Goal: Information Seeking & Learning: Understand process/instructions

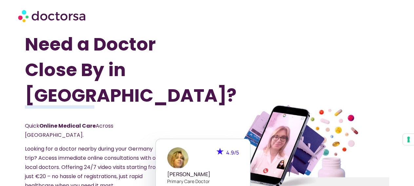
click at [206, 79] on div "Need a Doctor Close By in Germany? Quick Online Medical Care Across Germany. Lo…" at bounding box center [116, 149] width 182 height 236
click at [327, 77] on div at bounding box center [298, 150] width 188 height 244
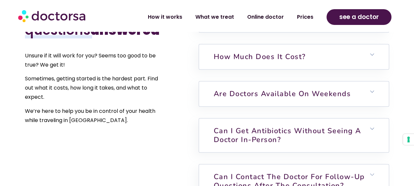
scroll to position [1430, 0]
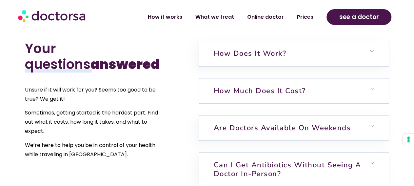
click at [317, 91] on h6 "How much does it cost?" at bounding box center [294, 90] width 190 height 25
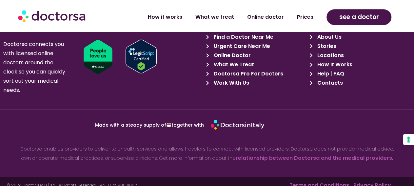
scroll to position [2198, 0]
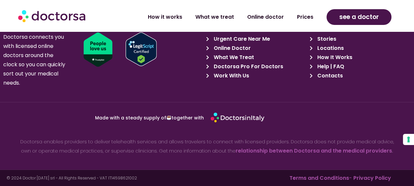
click at [332, 176] on link "Terms and Conditions" at bounding box center [319, 178] width 60 height 8
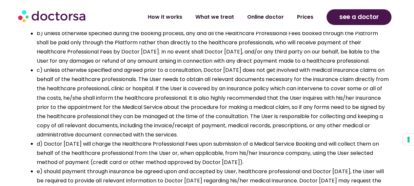
scroll to position [1634, 0]
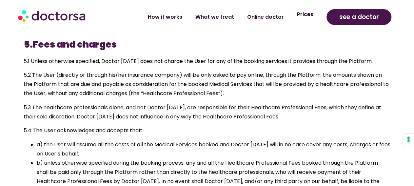
click at [315, 19] on link "Prices" at bounding box center [304, 14] width 29 height 15
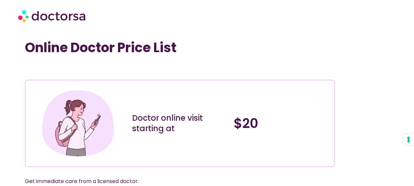
click at [74, 13] on img at bounding box center [52, 16] width 69 height 20
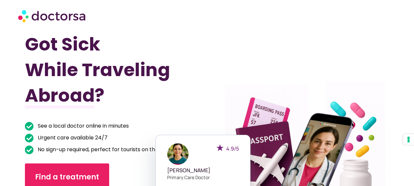
click at [203, 57] on div "Got Sick While Traveling Abroad? See a local doctor online in minutes Urgent ca…" at bounding box center [116, 145] width 182 height 229
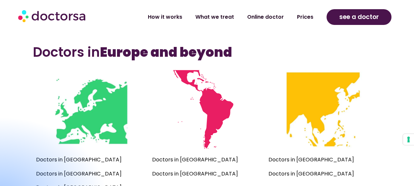
scroll to position [443, 0]
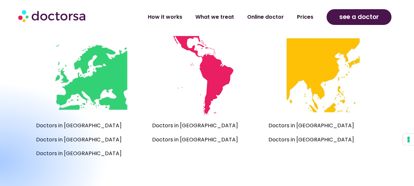
click at [53, 129] on div at bounding box center [0, 161] width 215 height 158
click at [310, 15] on link "Prices" at bounding box center [304, 14] width 29 height 15
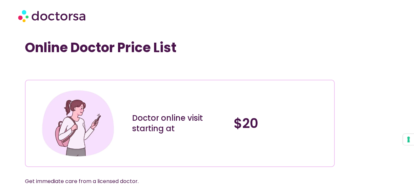
click at [73, 17] on img at bounding box center [52, 16] width 69 height 20
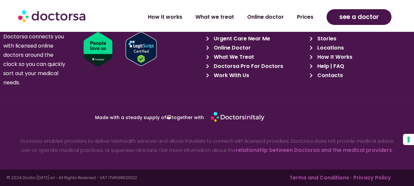
scroll to position [2257, 0]
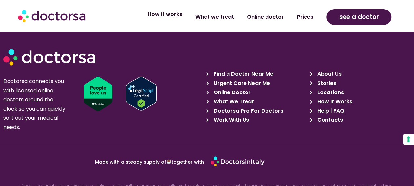
click at [176, 12] on link "How it works" at bounding box center [164, 14] width 47 height 15
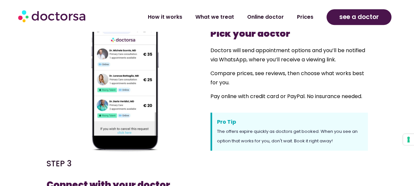
scroll to position [341, 0]
